Goal: Task Accomplishment & Management: Use online tool/utility

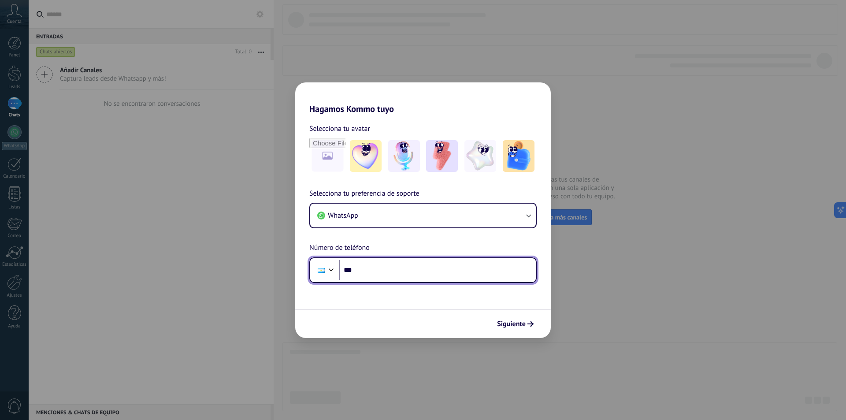
click at [417, 273] on input "***" at bounding box center [437, 270] width 196 height 20
type input "**********"
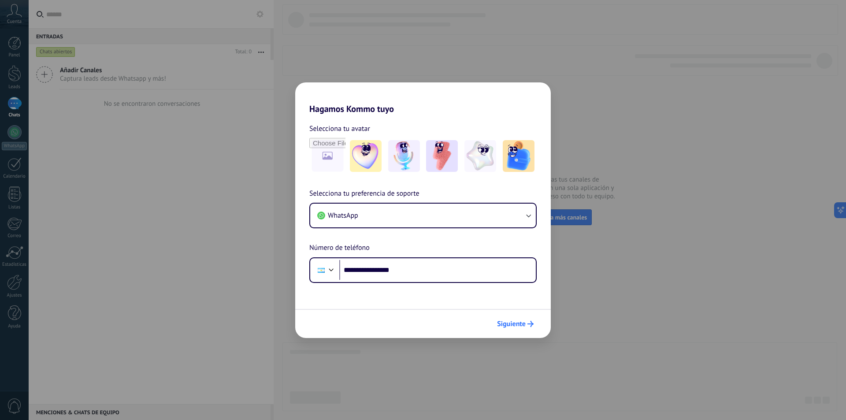
click at [525, 324] on span "Siguiente" at bounding box center [511, 324] width 29 height 6
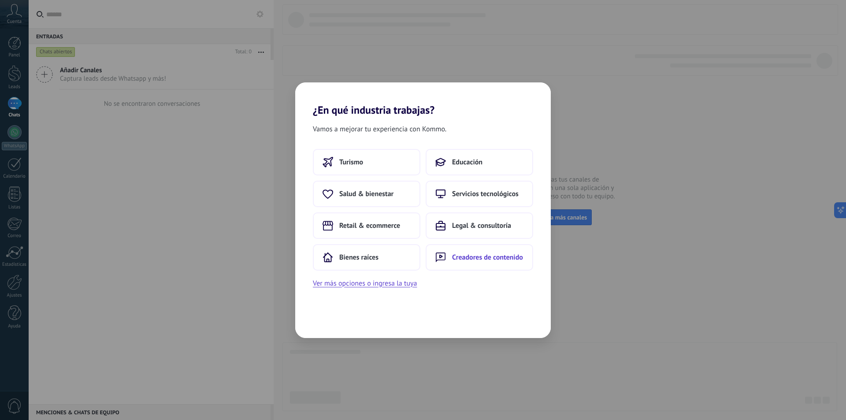
click at [455, 262] on button "Creadores de contenido" at bounding box center [478, 257] width 107 height 26
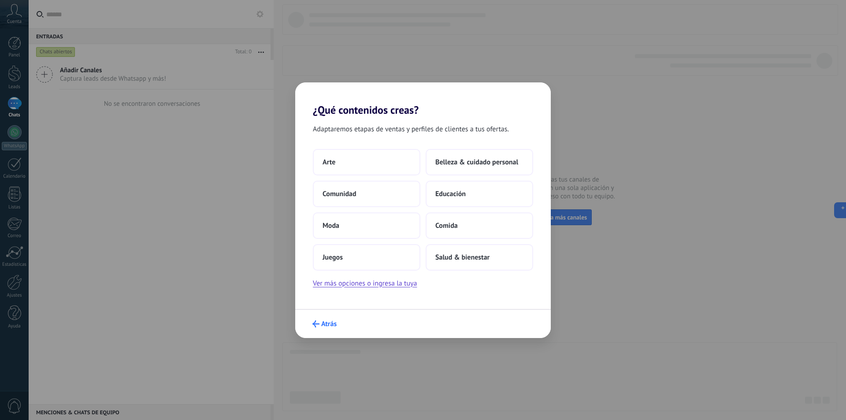
click at [330, 326] on span "Atrás" at bounding box center [328, 324] width 15 height 6
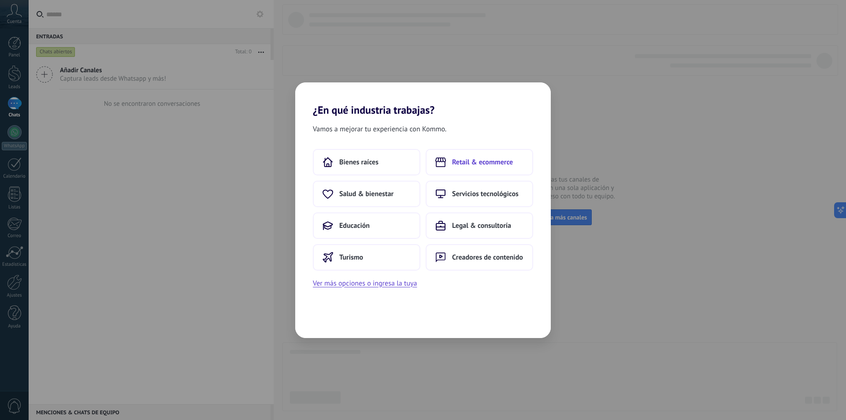
click at [498, 165] on span "Retail & ecommerce" at bounding box center [482, 162] width 61 height 9
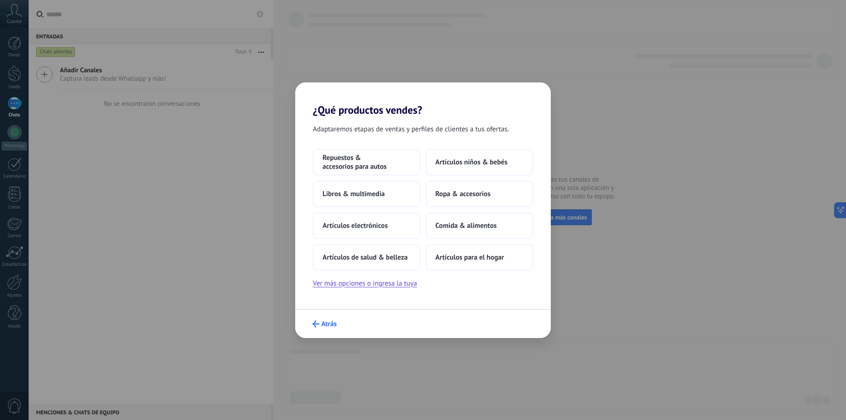
click at [326, 326] on span "Atrás" at bounding box center [328, 324] width 15 height 6
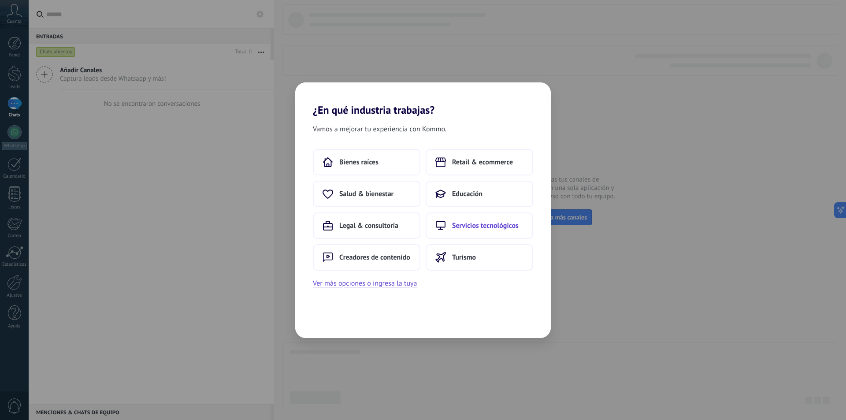
click at [472, 233] on button "Servicios tecnológicos" at bounding box center [478, 225] width 107 height 26
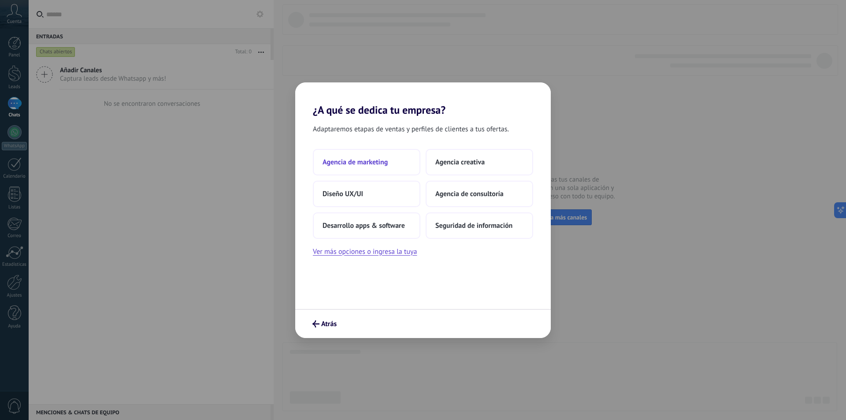
click at [380, 166] on span "Agencia de marketing" at bounding box center [354, 162] width 65 height 9
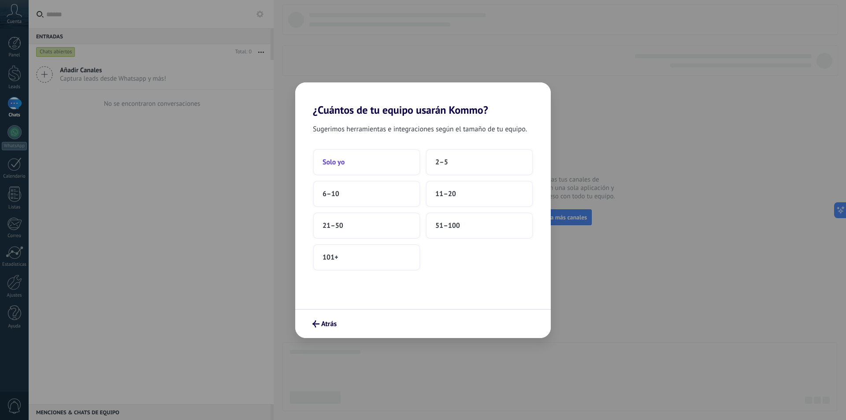
click at [391, 166] on button "Solo yo" at bounding box center [366, 162] width 107 height 26
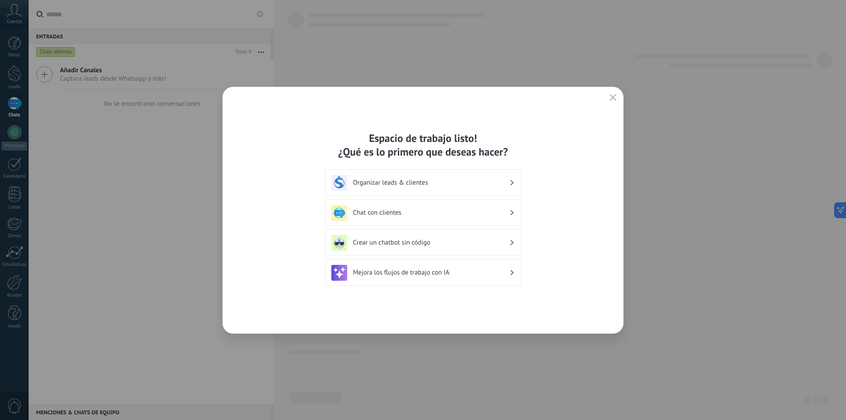
click at [615, 101] on span "button" at bounding box center [612, 98] width 7 height 8
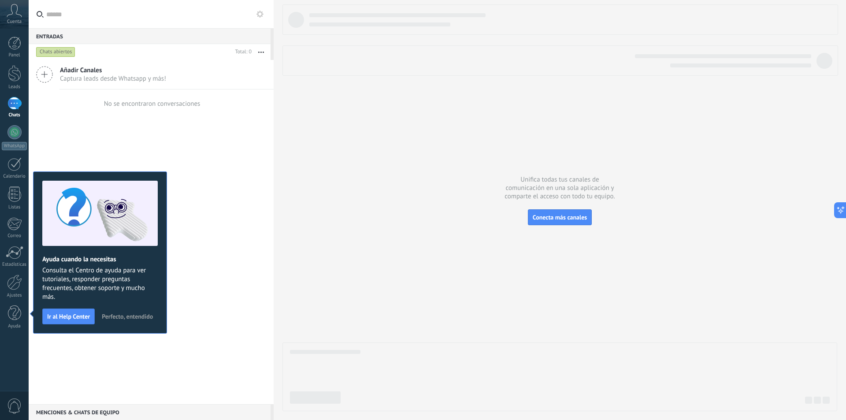
click at [266, 213] on div "Añadir Canales Captura leads desde Whatsapp y más! No se encontraron conversaci…" at bounding box center [151, 232] width 245 height 344
click at [8, 313] on div at bounding box center [14, 312] width 13 height 15
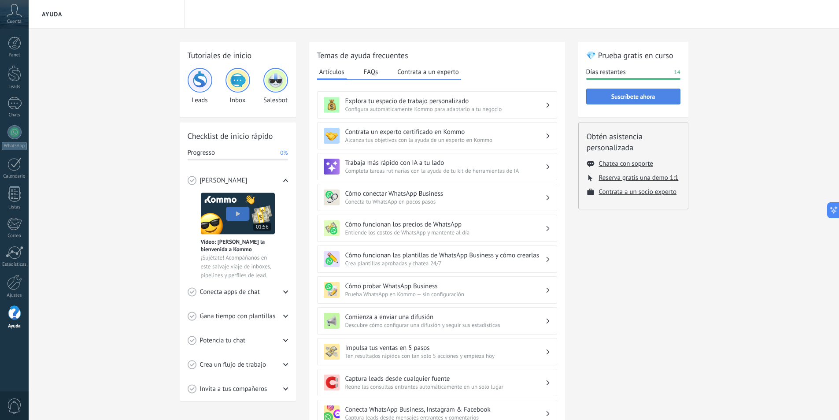
click at [632, 99] on span "Suscríbete ahora" at bounding box center [633, 96] width 44 height 6
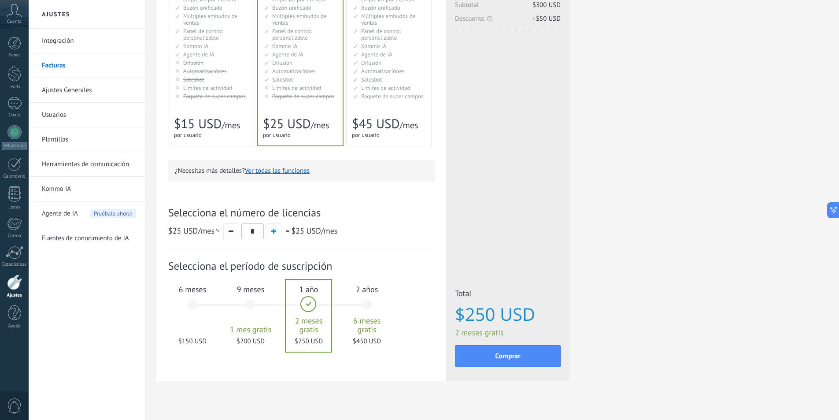
click at [192, 303] on div "6 meses $150 USD" at bounding box center [193, 308] width 48 height 62
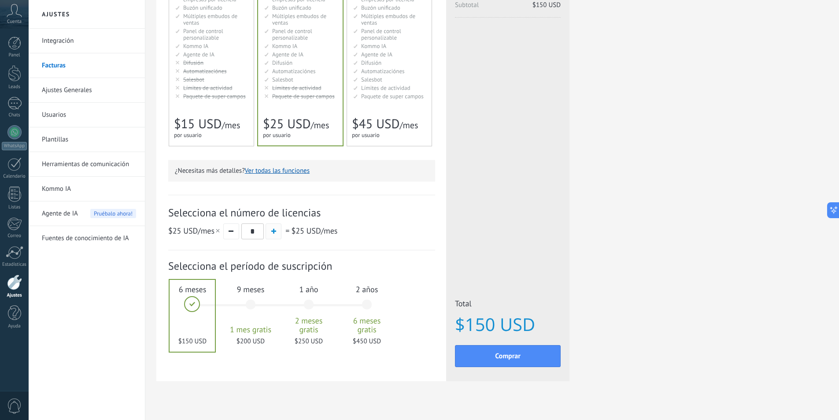
click at [269, 231] on button "button" at bounding box center [274, 231] width 16 height 16
click at [236, 235] on button "button" at bounding box center [231, 231] width 16 height 16
type input "*"
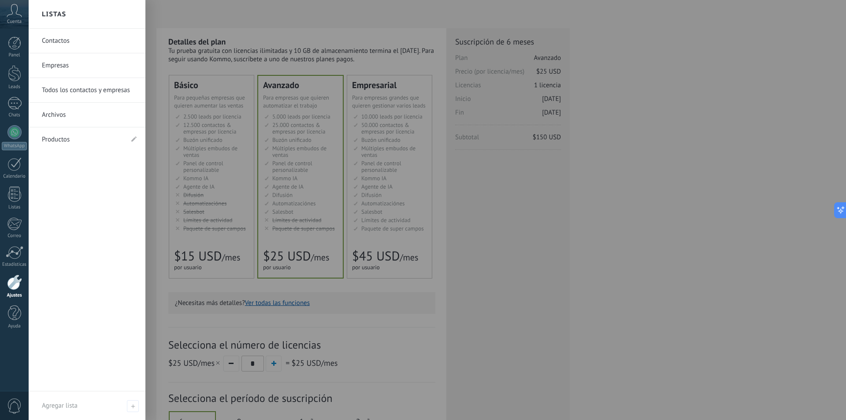
click at [15, 285] on div at bounding box center [14, 281] width 15 height 15
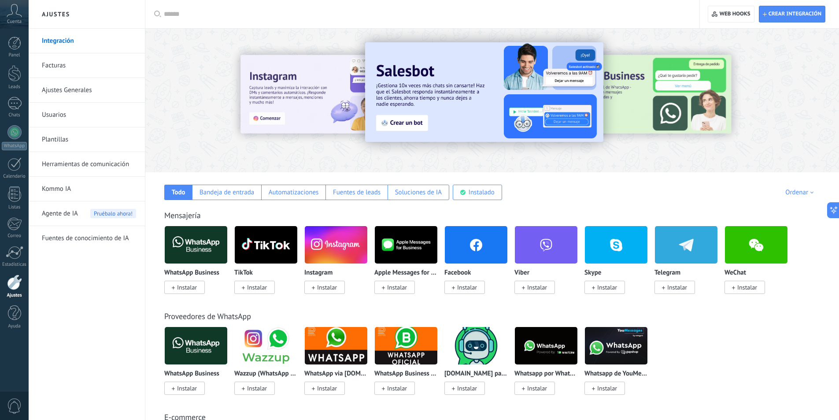
click at [373, 9] on div at bounding box center [425, 14] width 523 height 28
click at [366, 20] on div at bounding box center [425, 14] width 523 height 28
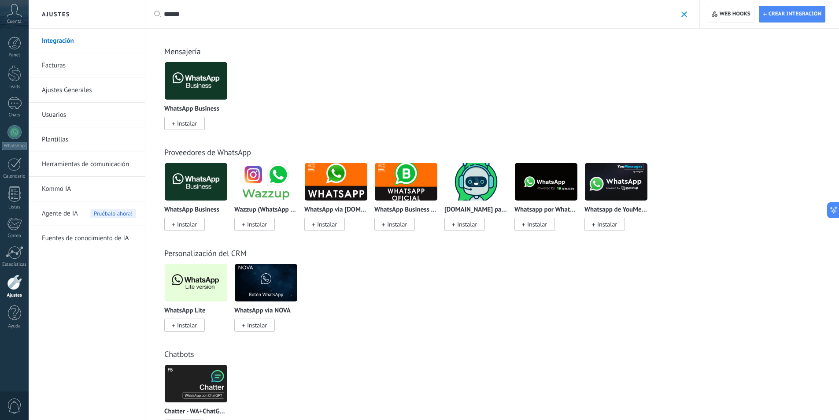
click at [203, 96] on img at bounding box center [196, 80] width 63 height 43
click at [195, 122] on span "Instalar" at bounding box center [187, 123] width 20 height 8
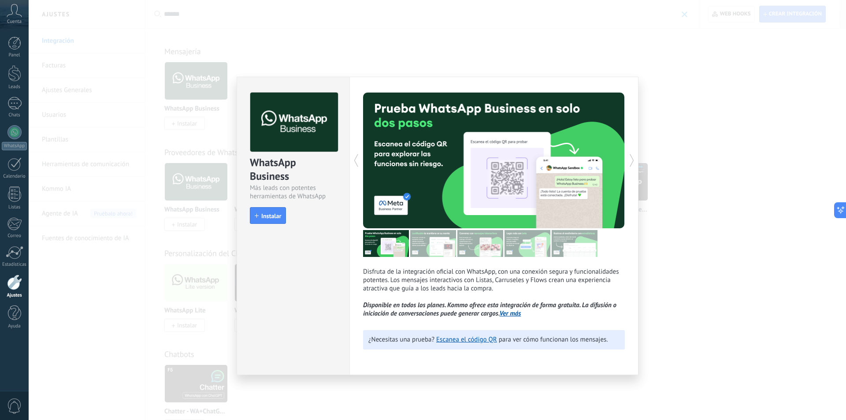
click at [692, 110] on div "WhatsApp Business Más leads con potentes herramientas de WhatsApp install Insta…" at bounding box center [437, 210] width 817 height 420
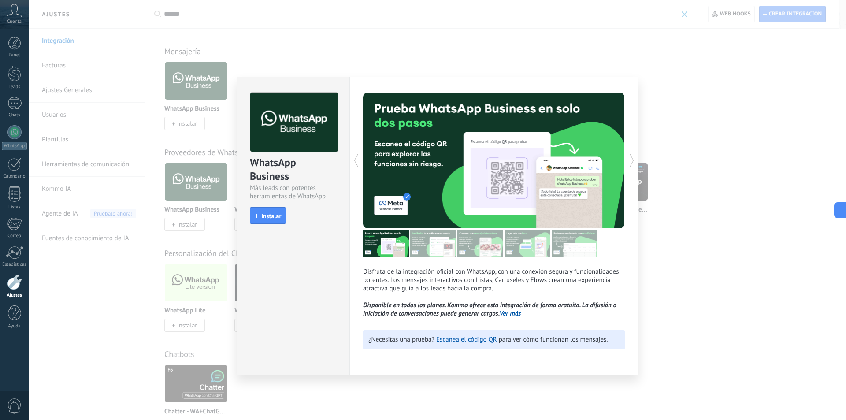
click at [684, 100] on div "WhatsApp Business Más leads con potentes herramientas de WhatsApp install Insta…" at bounding box center [437, 210] width 817 height 420
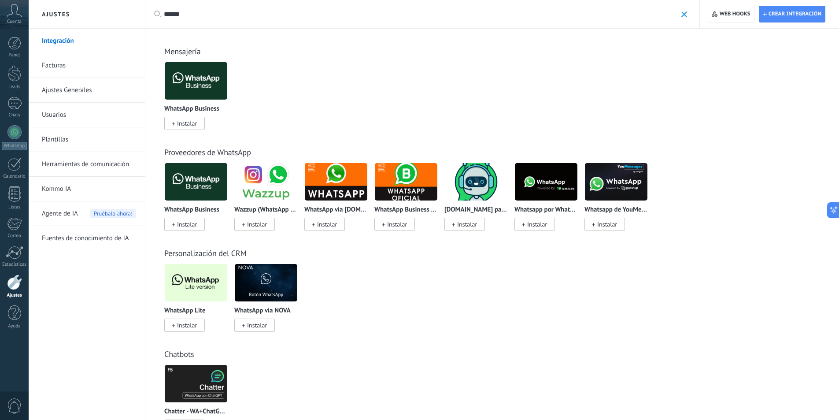
click at [192, 325] on span "Instalar" at bounding box center [187, 325] width 20 height 8
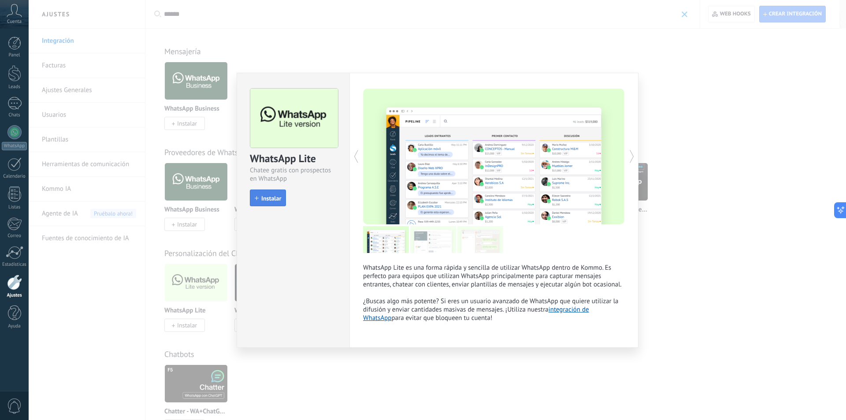
click at [270, 197] on span "Instalar" at bounding box center [271, 198] width 20 height 6
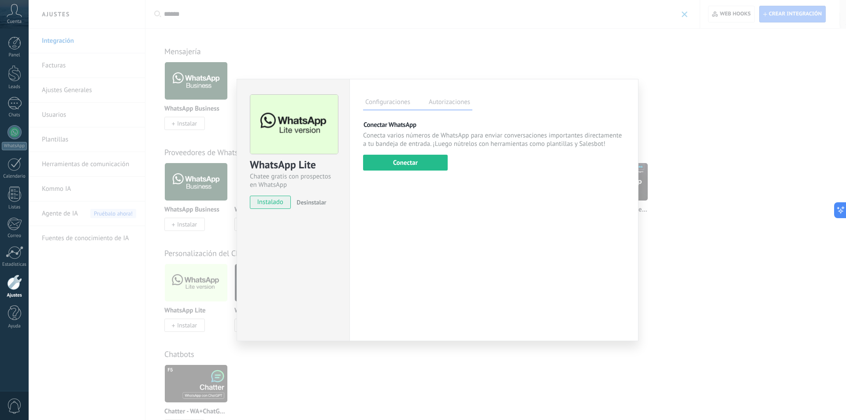
click at [373, 68] on div "WhatsApp Lite Chatee gratis con prospectos en WhatsApp instalado Desinstalar Co…" at bounding box center [437, 210] width 817 height 420
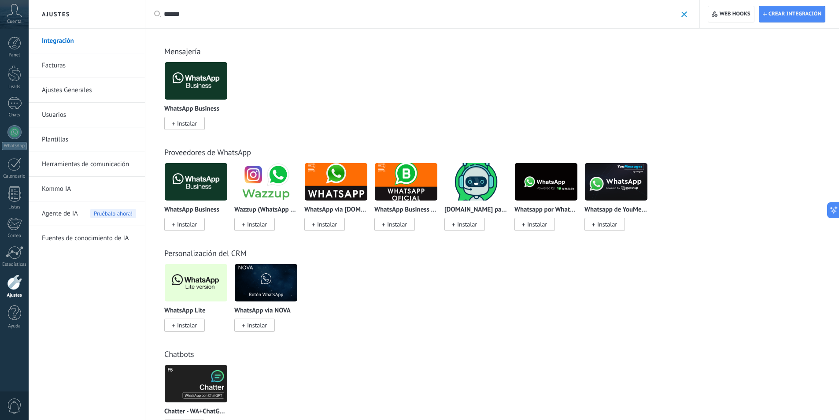
click at [412, 181] on img at bounding box center [406, 181] width 63 height 43
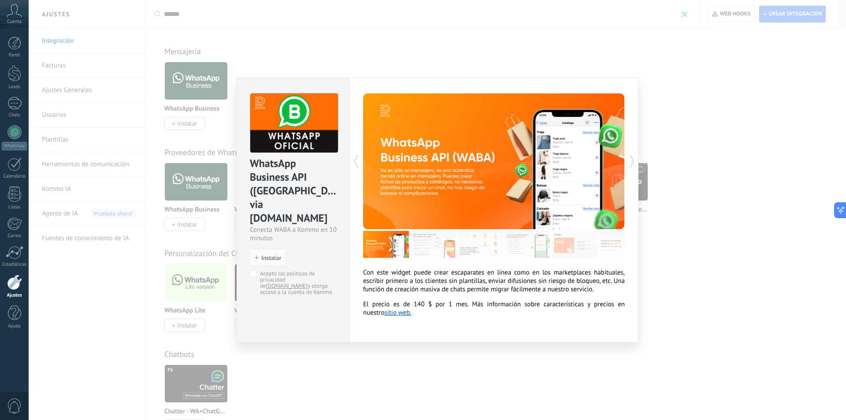
click at [681, 277] on div "WhatsApp Business API (WABA) via Radist.Online Conecta WABA a Kommo en 10 minut…" at bounding box center [437, 210] width 817 height 420
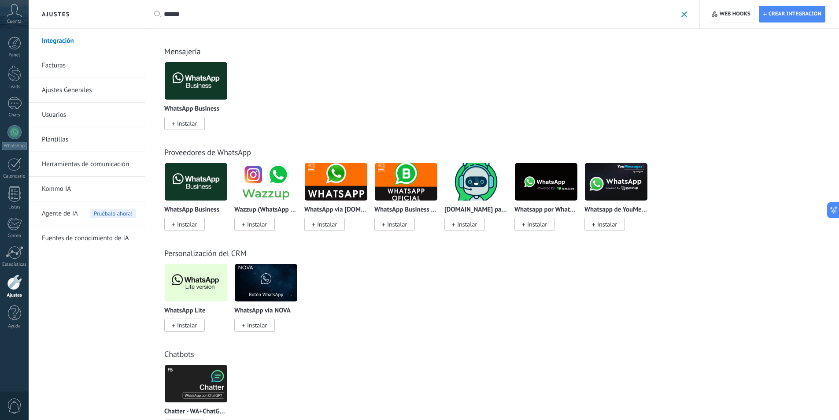
drag, startPoint x: 158, startPoint y: 160, endPoint x: 709, endPoint y: 243, distance: 557.7
click at [706, 245] on div "Todo Bandeja de entrada Automatizaciones Fuentes de leads Soluciones de IA Inst…" at bounding box center [492, 292] width 694 height 526
click at [331, 187] on img at bounding box center [336, 181] width 63 height 43
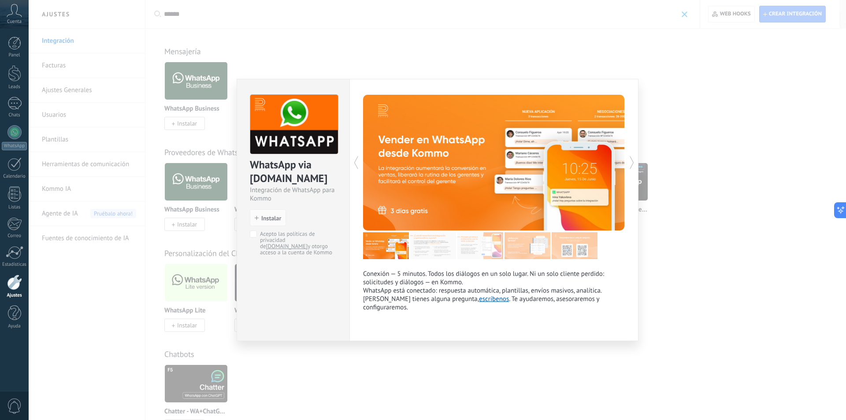
click at [724, 224] on div "WhatsApp via Radist.Online Integración de WhatsApp para Kommo install Instalar …" at bounding box center [437, 210] width 817 height 420
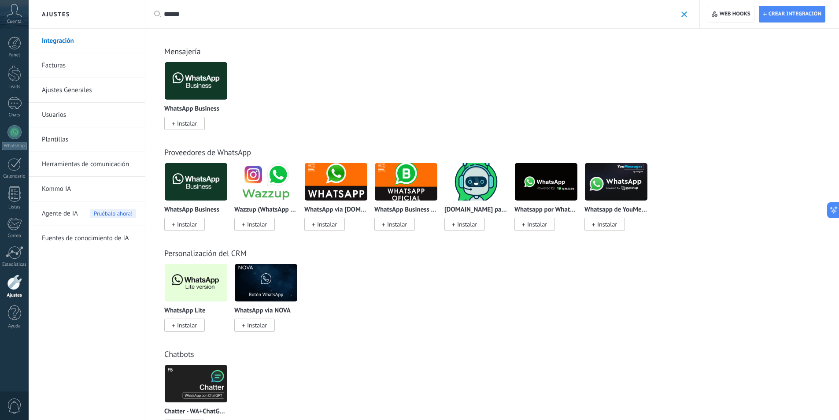
click at [410, 200] on div at bounding box center [405, 182] width 63 height 38
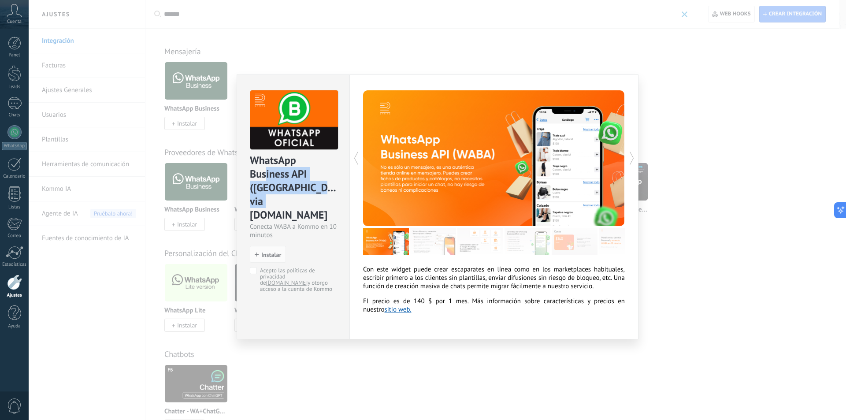
drag, startPoint x: 315, startPoint y: 201, endPoint x: 264, endPoint y: 168, distance: 60.8
click at [264, 168] on div "WhatsApp Business API (WABA) via Radist.Online" at bounding box center [293, 187] width 87 height 69
click at [778, 163] on div "WhatsApp Business API (WABA) via Radist.Online Conecta WABA a Kommo en 10 minut…" at bounding box center [437, 210] width 817 height 420
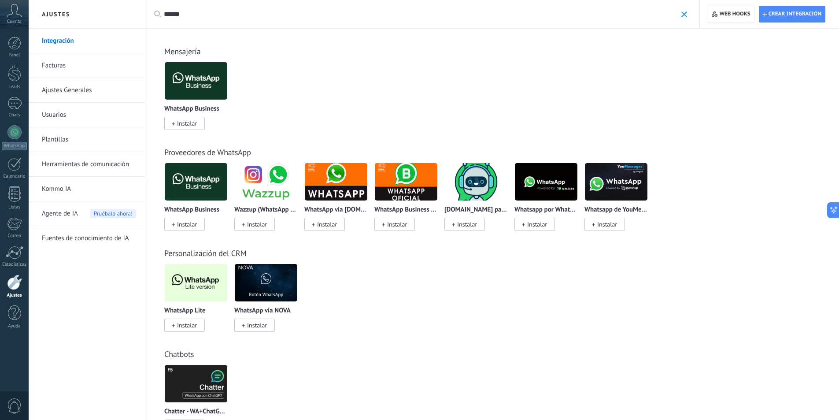
click at [178, 186] on img at bounding box center [196, 181] width 63 height 43
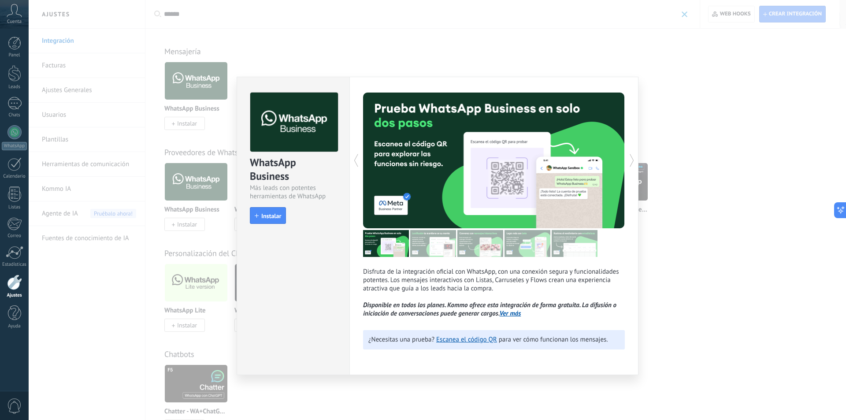
click at [514, 315] on link "Ver más" at bounding box center [510, 313] width 22 height 8
click at [642, 117] on div "WhatsApp Business Más leads con potentes herramientas de WhatsApp install Insta…" at bounding box center [437, 210] width 817 height 420
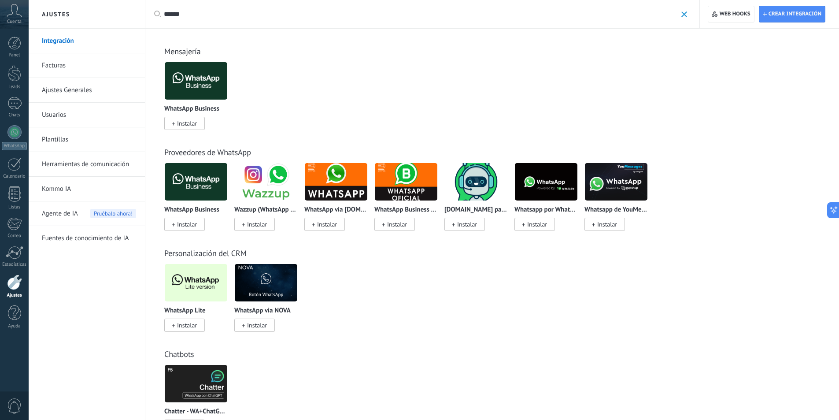
click at [206, 87] on img at bounding box center [196, 80] width 63 height 43
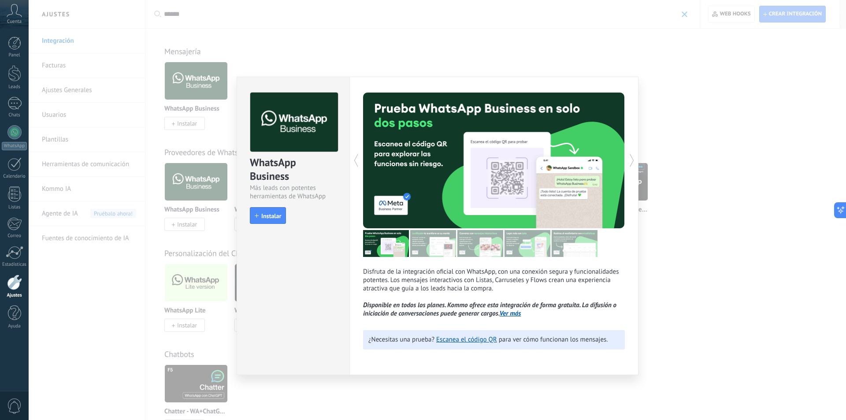
click at [697, 130] on div "WhatsApp Business Más leads con potentes herramientas de WhatsApp install Insta…" at bounding box center [437, 210] width 817 height 420
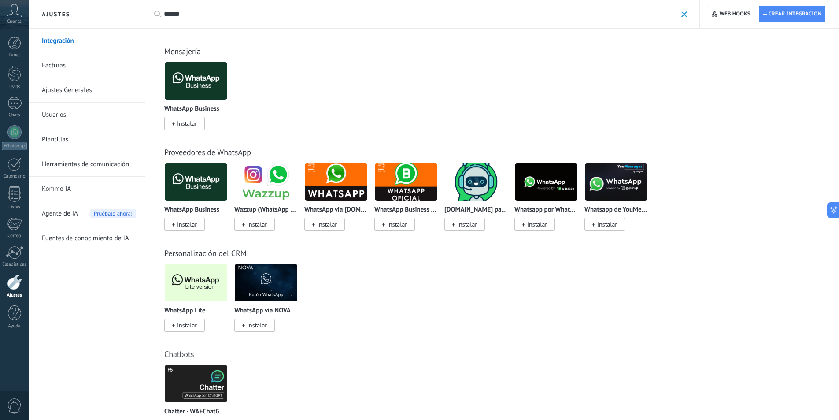
click at [335, 188] on img at bounding box center [336, 181] width 63 height 43
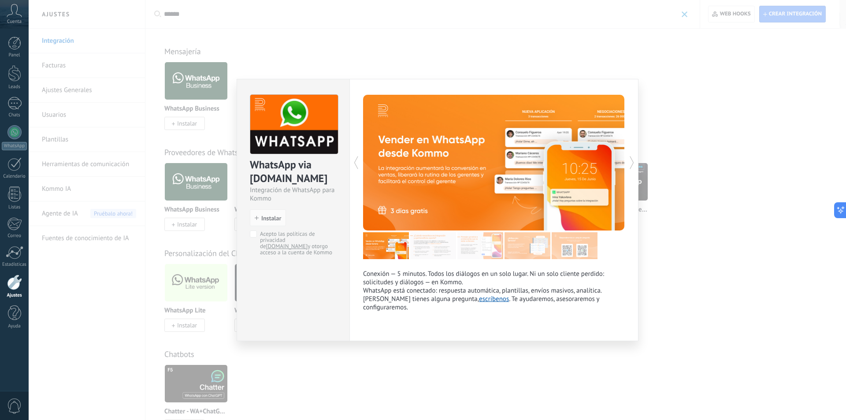
click at [745, 194] on div "WhatsApp via Radist.Online Integración de WhatsApp para Kommo install Instalar …" at bounding box center [437, 210] width 817 height 420
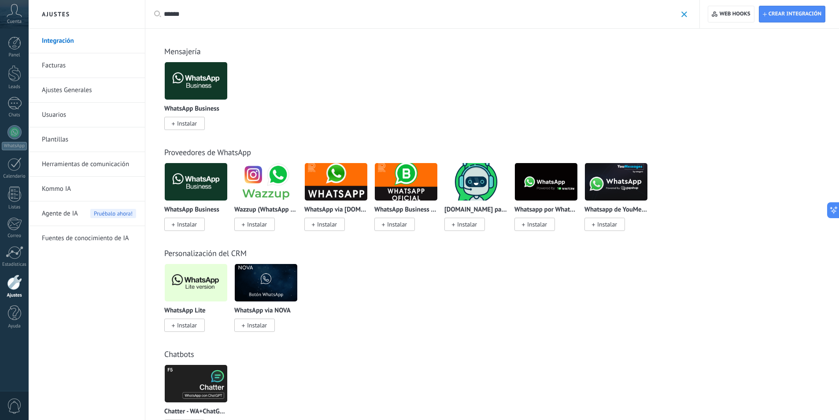
click at [262, 280] on img at bounding box center [266, 282] width 63 height 43
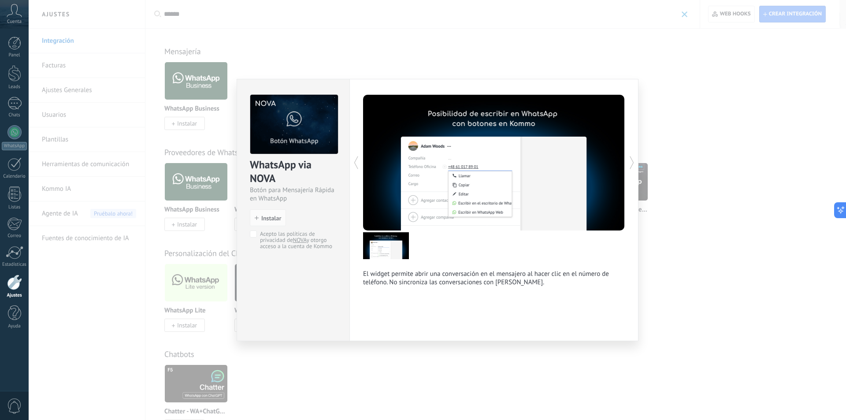
click at [629, 163] on icon at bounding box center [631, 163] width 9 height 18
click at [632, 163] on icon at bounding box center [631, 163] width 9 height 18
click at [698, 177] on div "WhatsApp via NOVA Botón para Mensajería Rápida en WhatsApp install Instalar Ace…" at bounding box center [437, 210] width 817 height 420
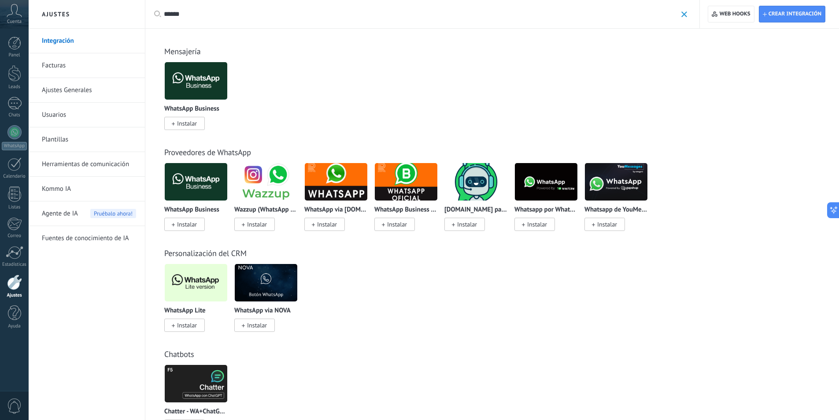
click at [185, 88] on img at bounding box center [196, 80] width 63 height 43
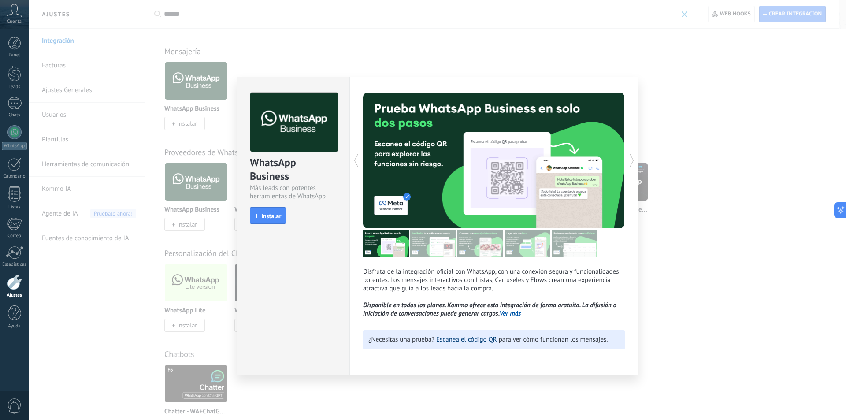
click at [488, 339] on link "Escanea el código QR" at bounding box center [466, 339] width 61 height 8
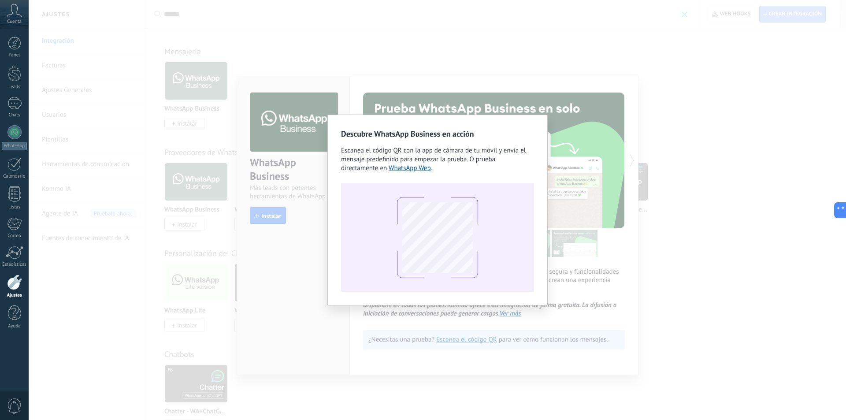
click at [607, 158] on div "Descubre WhatsApp Business en acción Escanea el código QR con la app de cámara …" at bounding box center [437, 210] width 817 height 420
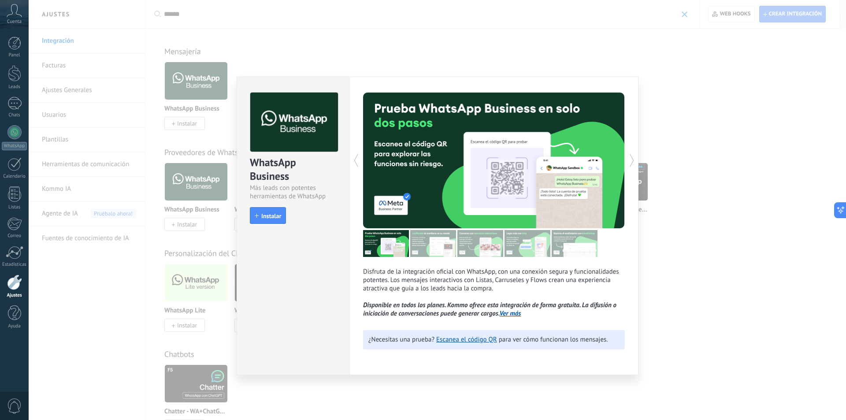
click at [688, 73] on div "WhatsApp Business Más leads con potentes herramientas de WhatsApp install Insta…" at bounding box center [437, 210] width 817 height 420
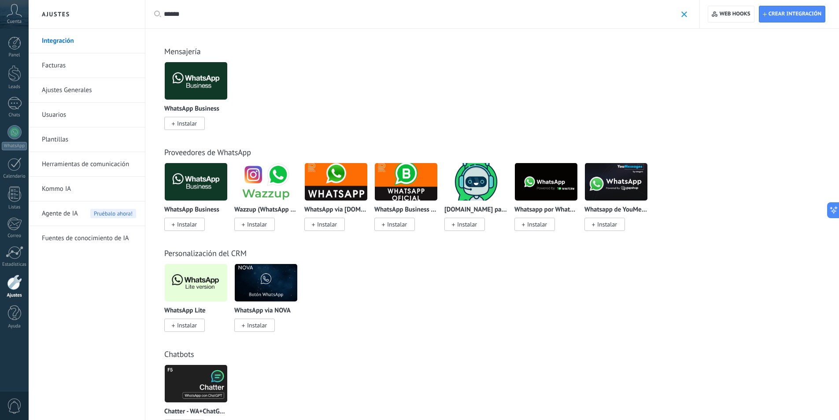
click at [198, 224] on span "Instalar" at bounding box center [184, 224] width 41 height 13
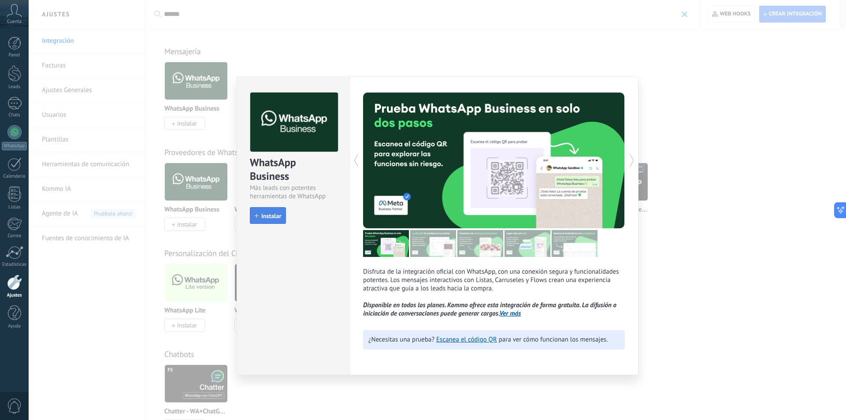
click at [274, 218] on span "Instalar" at bounding box center [271, 216] width 20 height 6
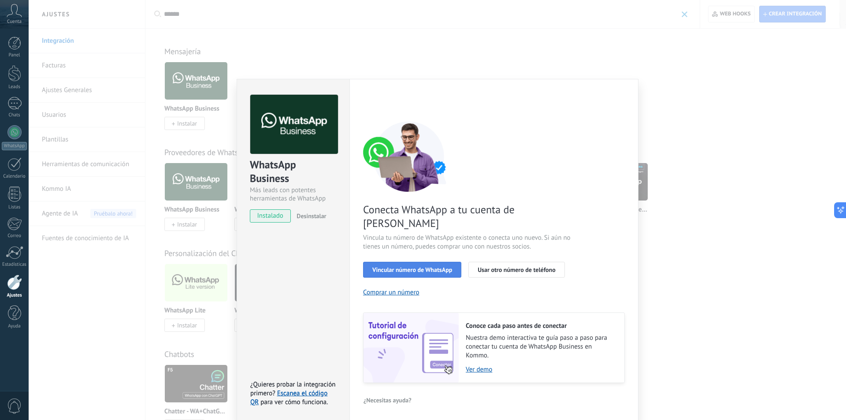
click at [407, 266] on span "Vincular número de WhatsApp" at bounding box center [412, 269] width 80 height 6
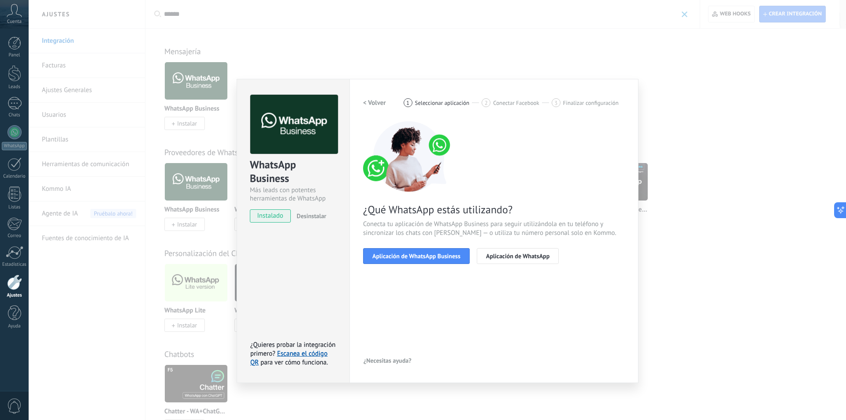
click at [654, 107] on div "WhatsApp Business Más leads con potentes herramientas de WhatsApp instalado Des…" at bounding box center [437, 210] width 817 height 420
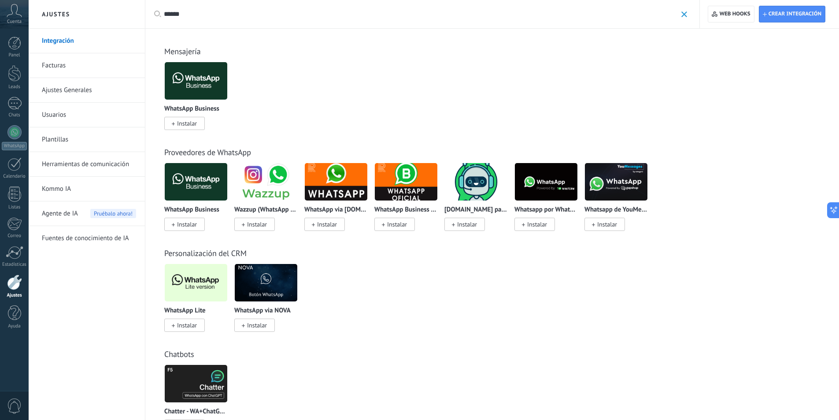
click at [341, 192] on img at bounding box center [336, 181] width 63 height 43
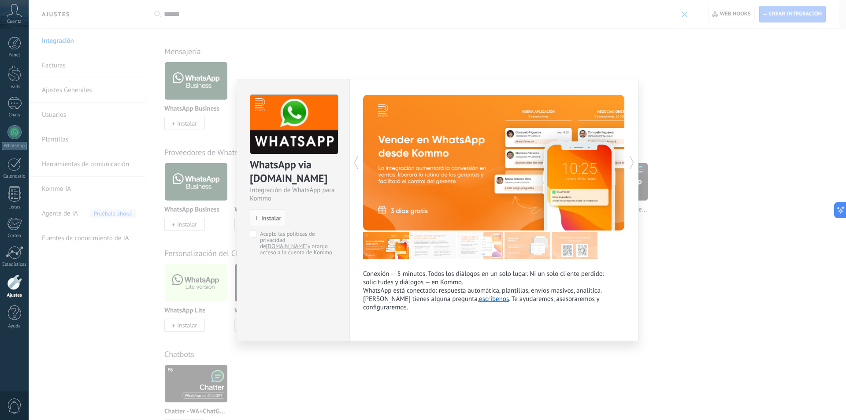
click at [730, 188] on div "WhatsApp via Radist.Online Integración de WhatsApp para Kommo install Instalar …" at bounding box center [437, 210] width 817 height 420
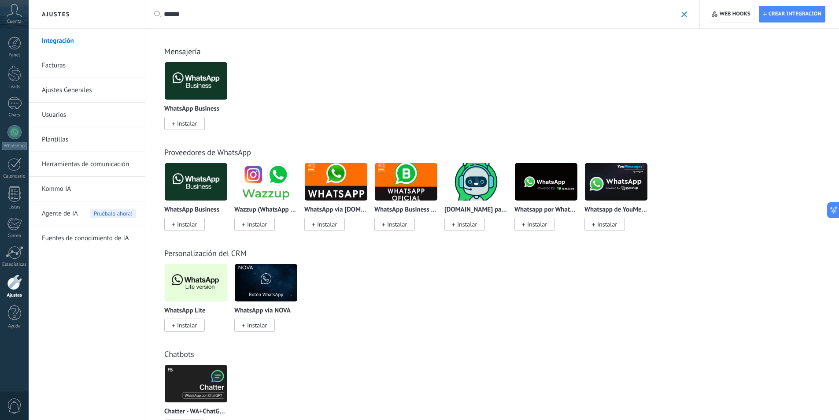
click at [322, 189] on img at bounding box center [336, 181] width 63 height 43
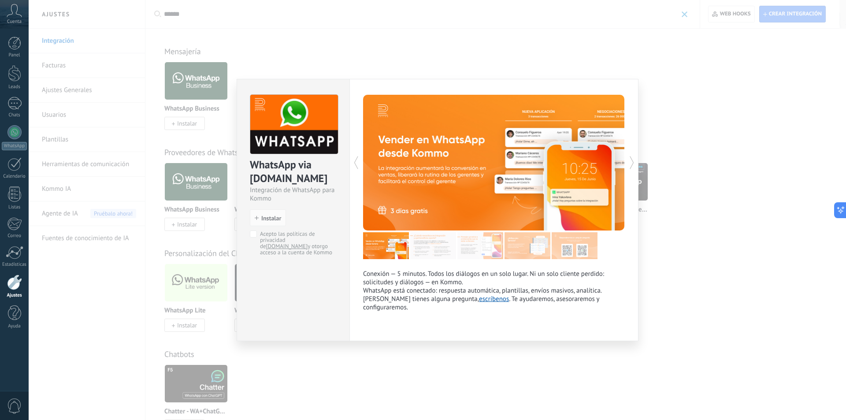
click at [656, 159] on div "WhatsApp via Radist.Online Integración de WhatsApp para Kommo install Instalar …" at bounding box center [437, 210] width 817 height 420
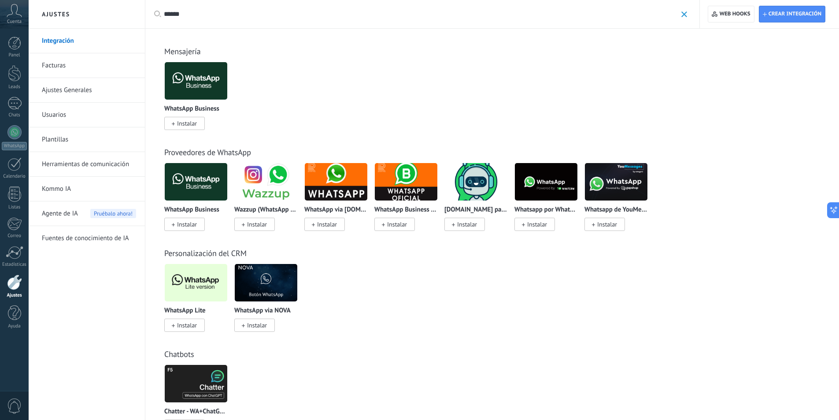
click at [406, 186] on img at bounding box center [406, 181] width 63 height 43
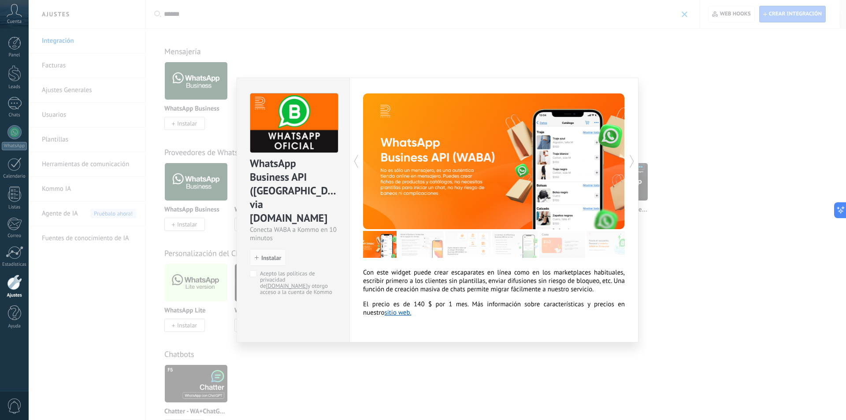
scroll to position [0, 21]
click at [400, 244] on img at bounding box center [412, 244] width 46 height 27
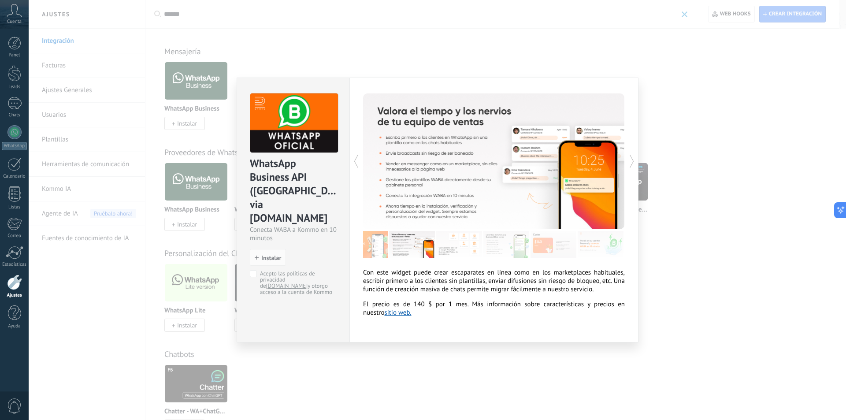
click at [438, 247] on img at bounding box center [459, 244] width 46 height 27
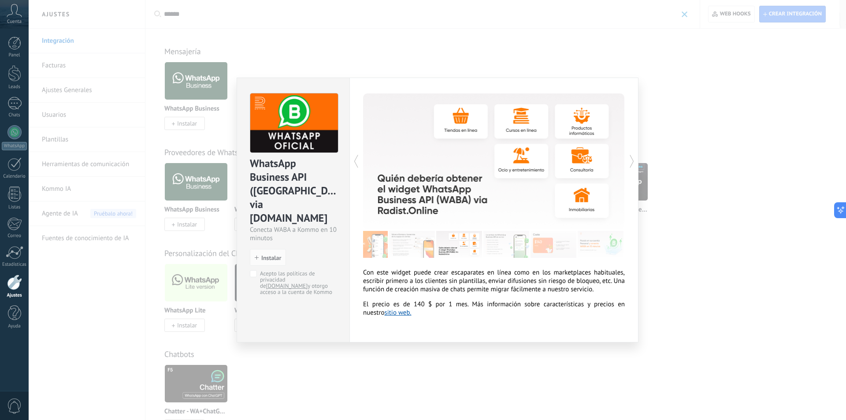
click at [485, 246] on img at bounding box center [506, 244] width 46 height 27
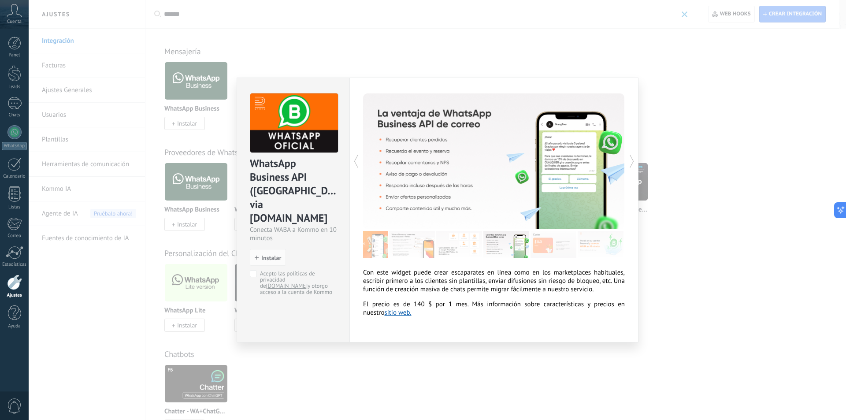
click at [544, 246] on img at bounding box center [553, 244] width 46 height 27
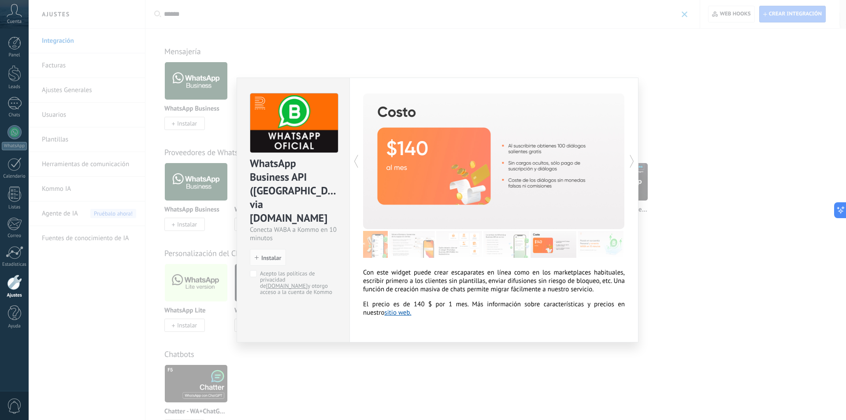
click at [599, 247] on img at bounding box center [600, 244] width 46 height 27
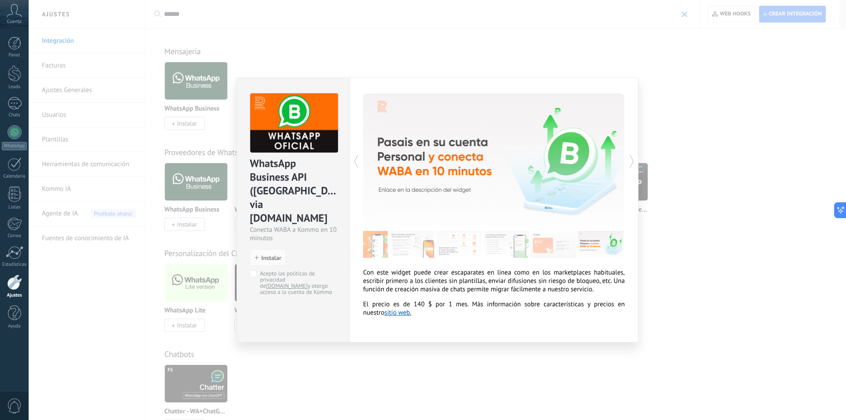
click at [652, 221] on div "WhatsApp Business API (WABA) via Radist.Online Conecta WABA a Kommo en 10 minut…" at bounding box center [437, 210] width 817 height 420
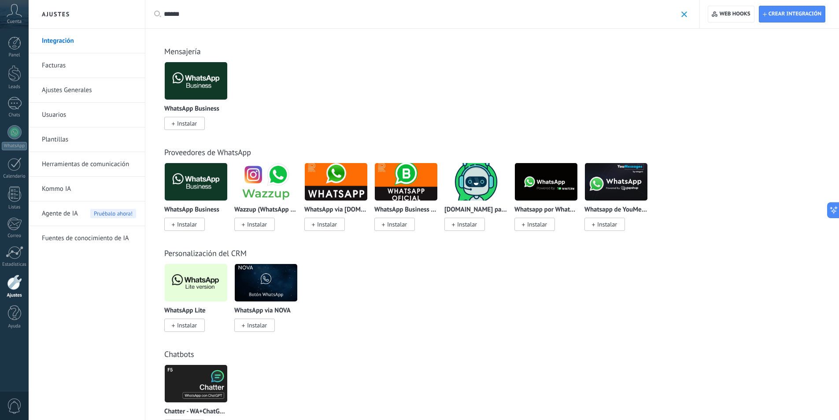
click at [558, 194] on img at bounding box center [546, 181] width 63 height 43
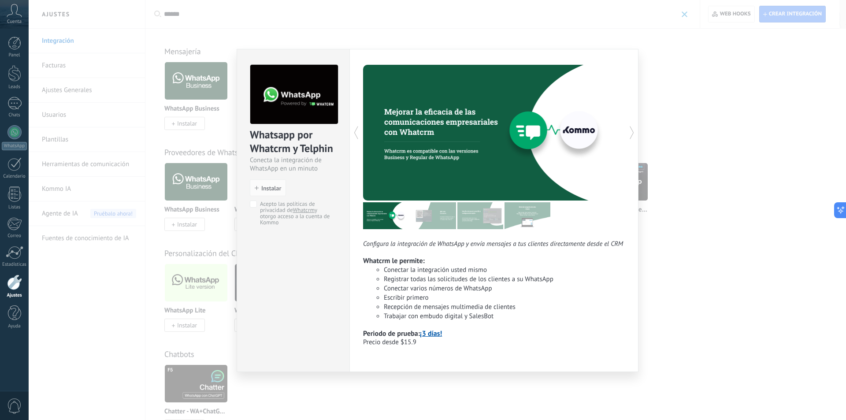
click at [656, 193] on div "Whatsapp por Whatcrm y Telphin Conecta la integración de WhatsApp en un minuto …" at bounding box center [437, 210] width 817 height 420
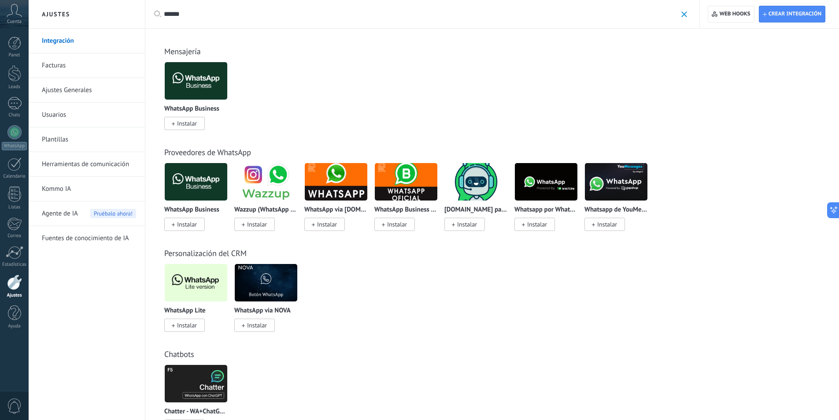
click at [618, 186] on img at bounding box center [616, 181] width 63 height 43
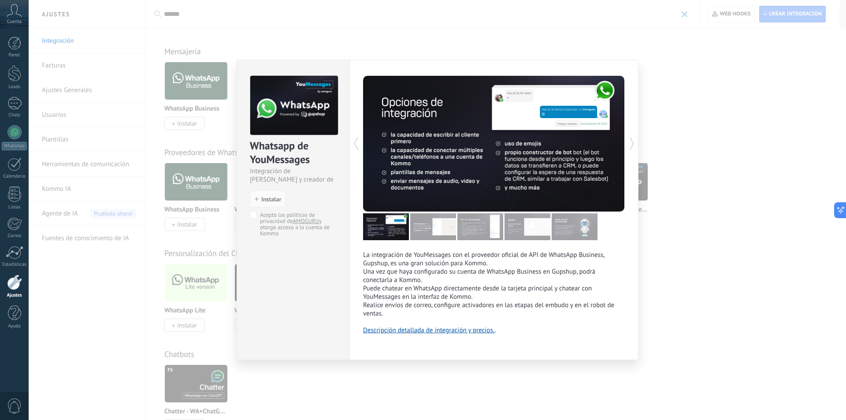
click at [659, 184] on div "Whatsapp de YouMessages Integración de Whatsapp y creador de bots install Insta…" at bounding box center [437, 210] width 817 height 420
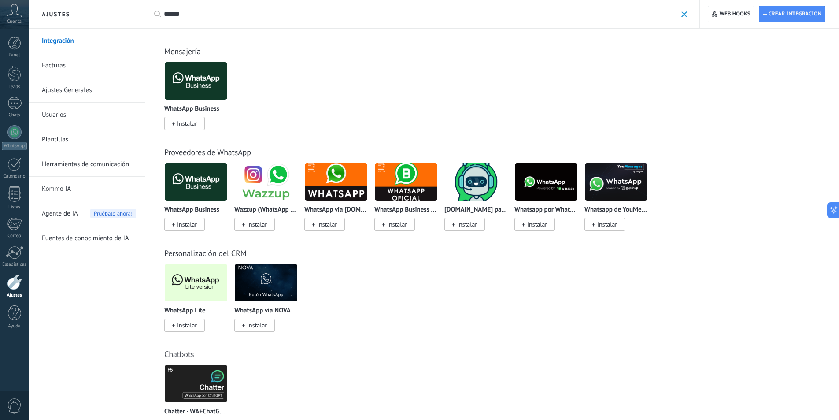
click at [279, 11] on input "******" at bounding box center [420, 14] width 513 height 9
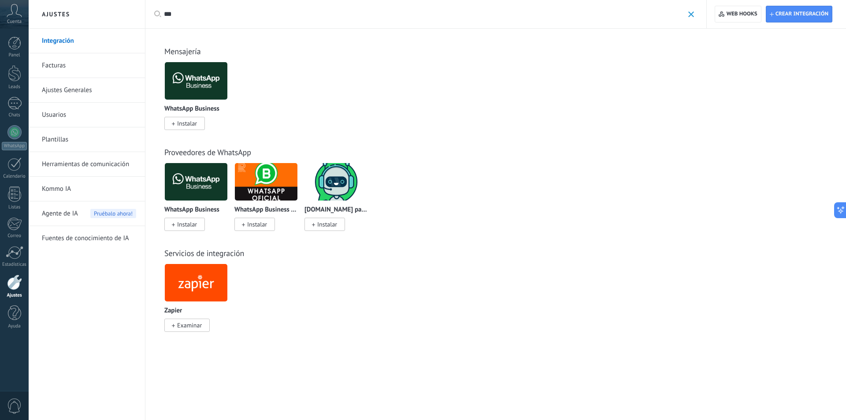
type input "***"
click at [195, 224] on span "Instalar" at bounding box center [187, 224] width 20 height 8
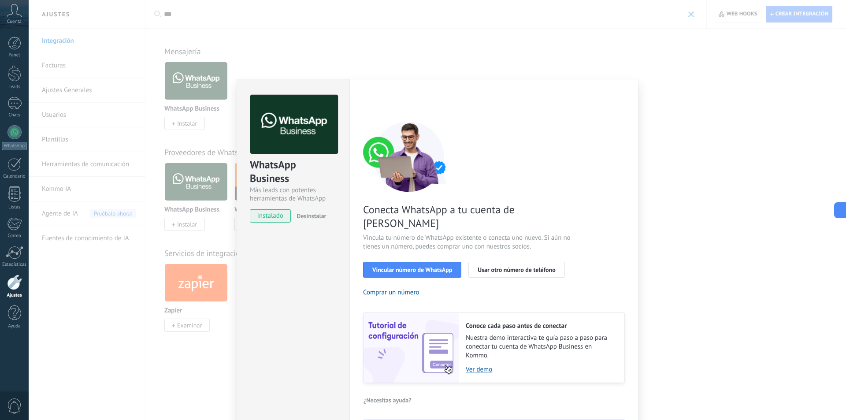
click at [627, 137] on div "Configuraciones Autorizaciones Esta pestaña registra a los usuarios que han con…" at bounding box center [493, 266] width 289 height 375
click at [687, 103] on div "WhatsApp Business Más leads con potentes herramientas de WhatsApp instalado Des…" at bounding box center [437, 210] width 817 height 420
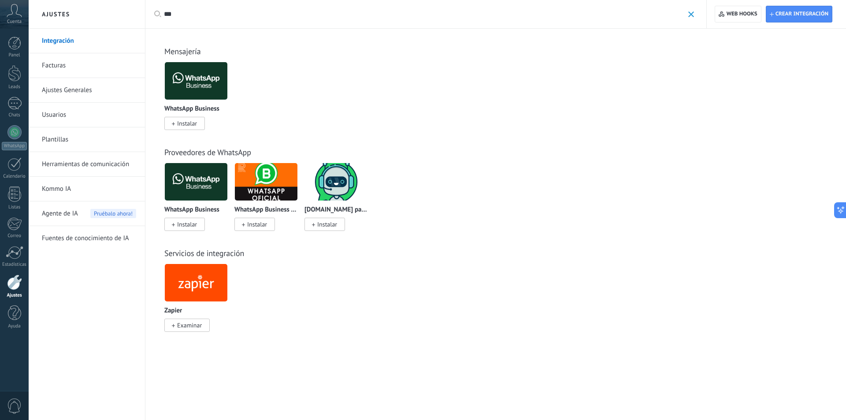
click at [266, 196] on img at bounding box center [266, 181] width 63 height 43
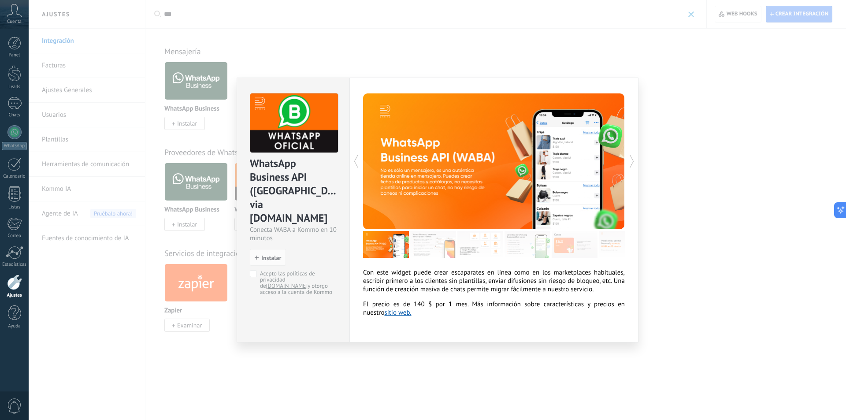
click at [629, 159] on icon at bounding box center [631, 161] width 9 height 18
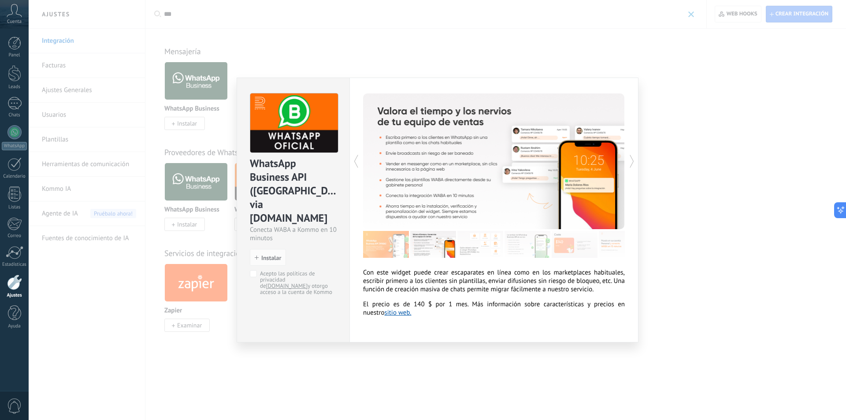
click at [629, 159] on icon at bounding box center [631, 161] width 9 height 18
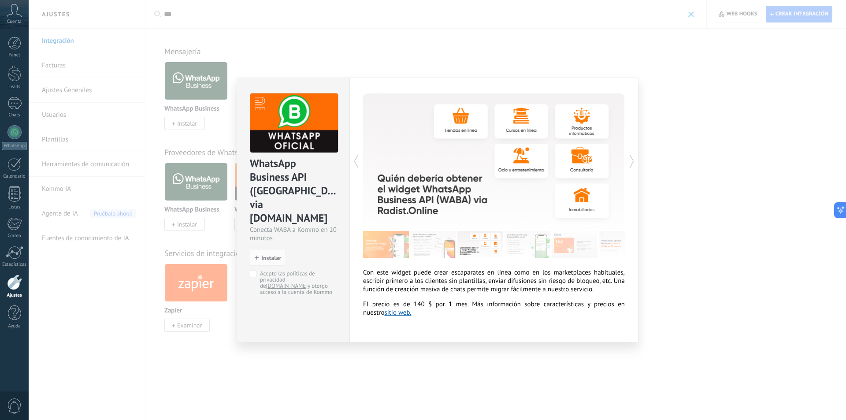
click at [628, 160] on icon at bounding box center [631, 161] width 9 height 18
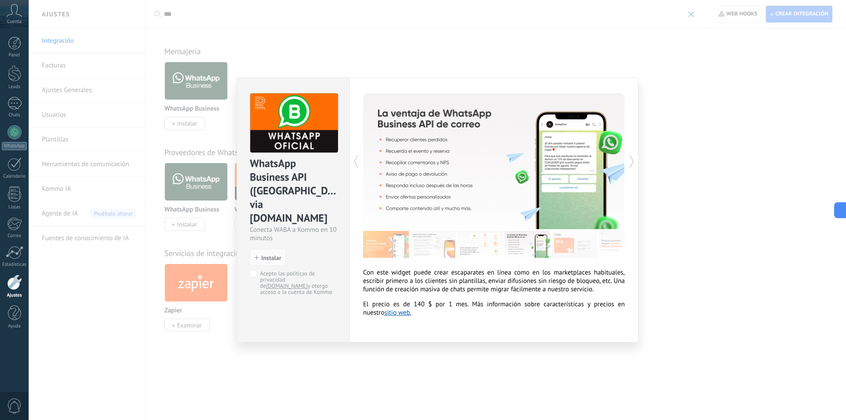
click at [628, 160] on icon at bounding box center [631, 161] width 9 height 18
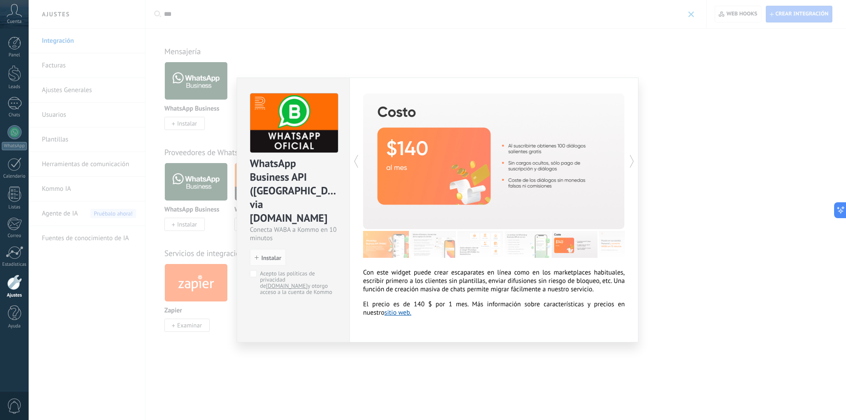
click at [627, 160] on icon at bounding box center [631, 161] width 9 height 18
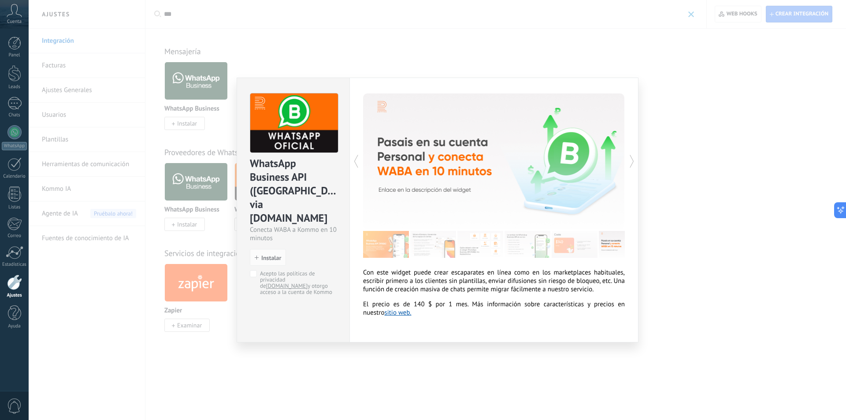
click at [627, 160] on div "Con este widget puede crear escaparates en línea como en los marketplaces habit…" at bounding box center [493, 210] width 289 height 265
click at [657, 158] on div "WhatsApp Business API (WABA) via Radist.Online Conecta WABA a Kommo en 10 minut…" at bounding box center [437, 210] width 817 height 420
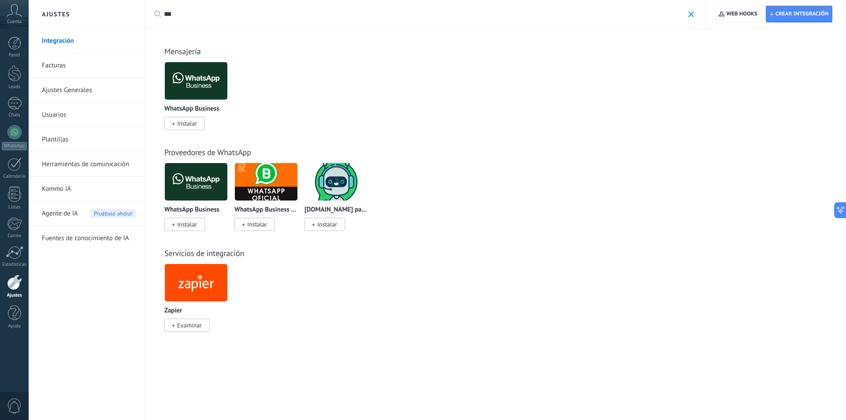
click at [185, 121] on span "Instalar" at bounding box center [187, 123] width 20 height 8
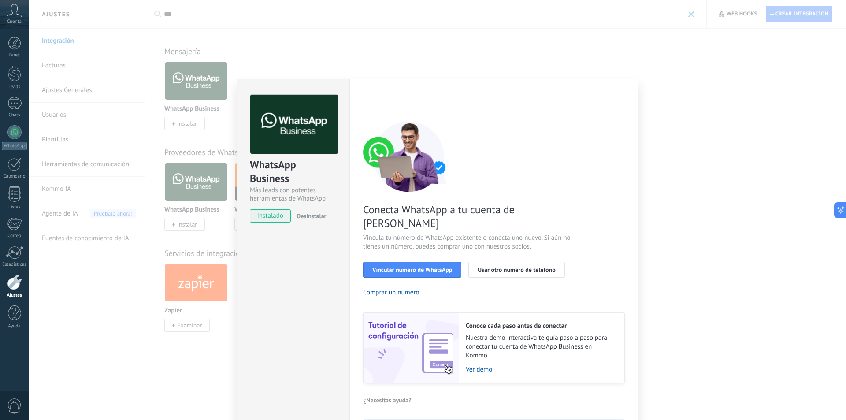
scroll to position [20, 0]
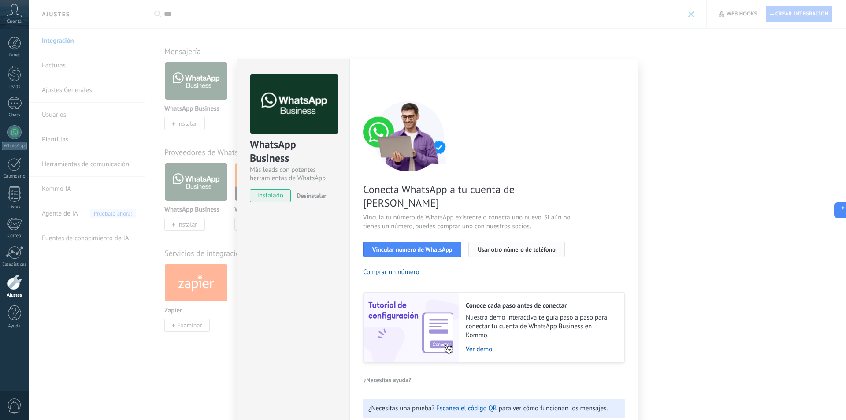
click at [511, 241] on button "Usar otro número de teléfono" at bounding box center [516, 249] width 96 height 16
click at [690, 40] on div "WhatsApp Business Más leads con potentes herramientas de WhatsApp instalado Des…" at bounding box center [437, 210] width 817 height 420
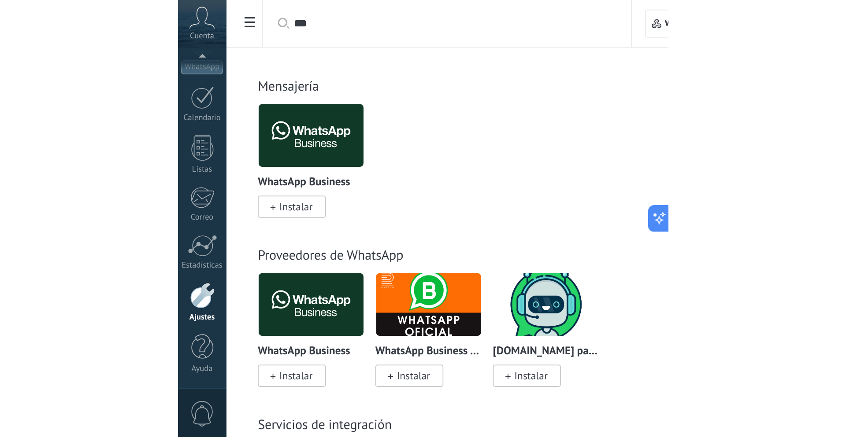
scroll to position [0, 0]
